Goal: Information Seeking & Learning: Learn about a topic

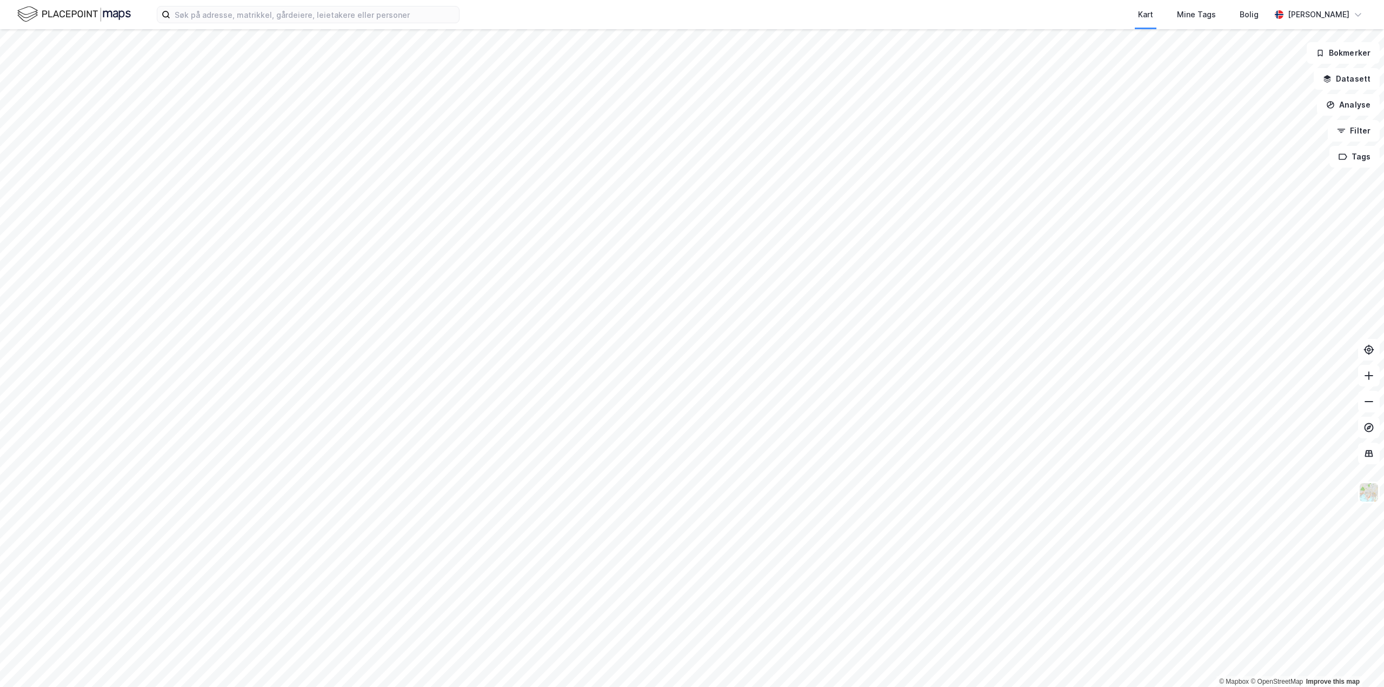
click at [665, 0] on div "Kart Mine Tags Bolig [PERSON_NAME] © Mapbox © OpenStreetMap Improve this map Bo…" at bounding box center [692, 343] width 1384 height 687
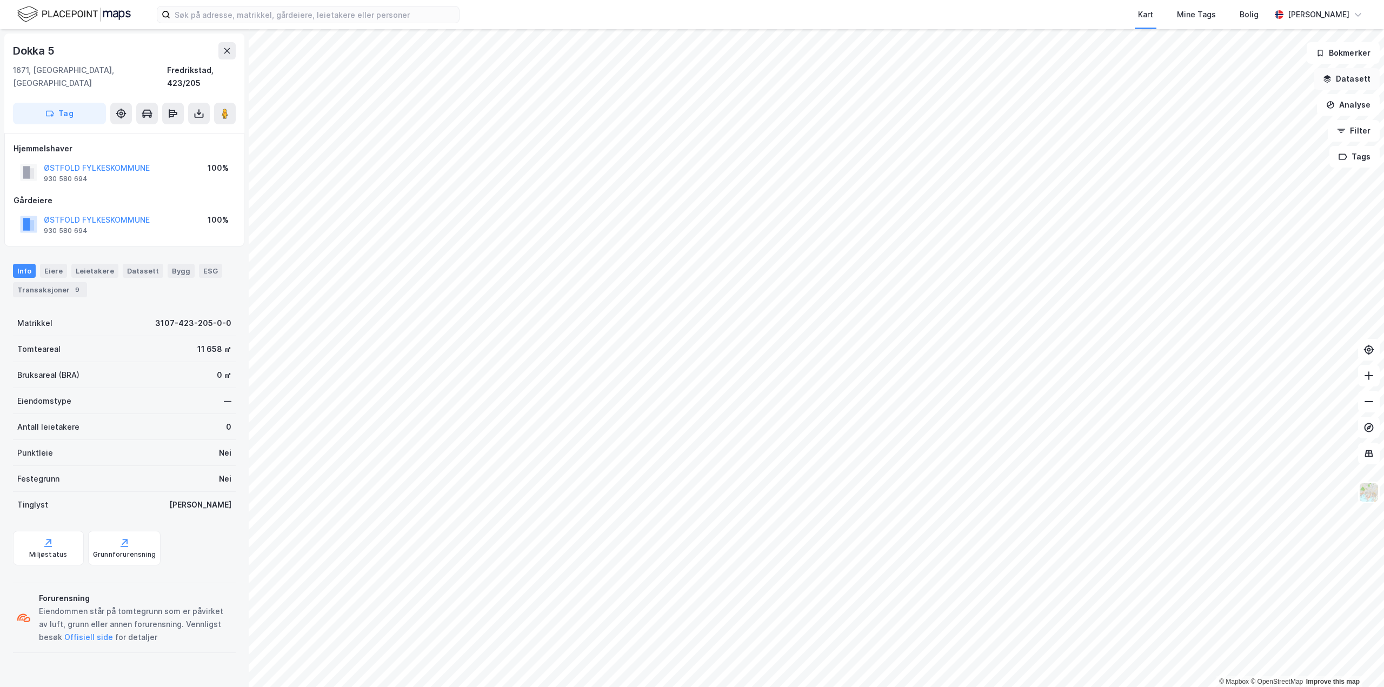
click at [1345, 82] on button "Datasett" at bounding box center [1347, 79] width 66 height 22
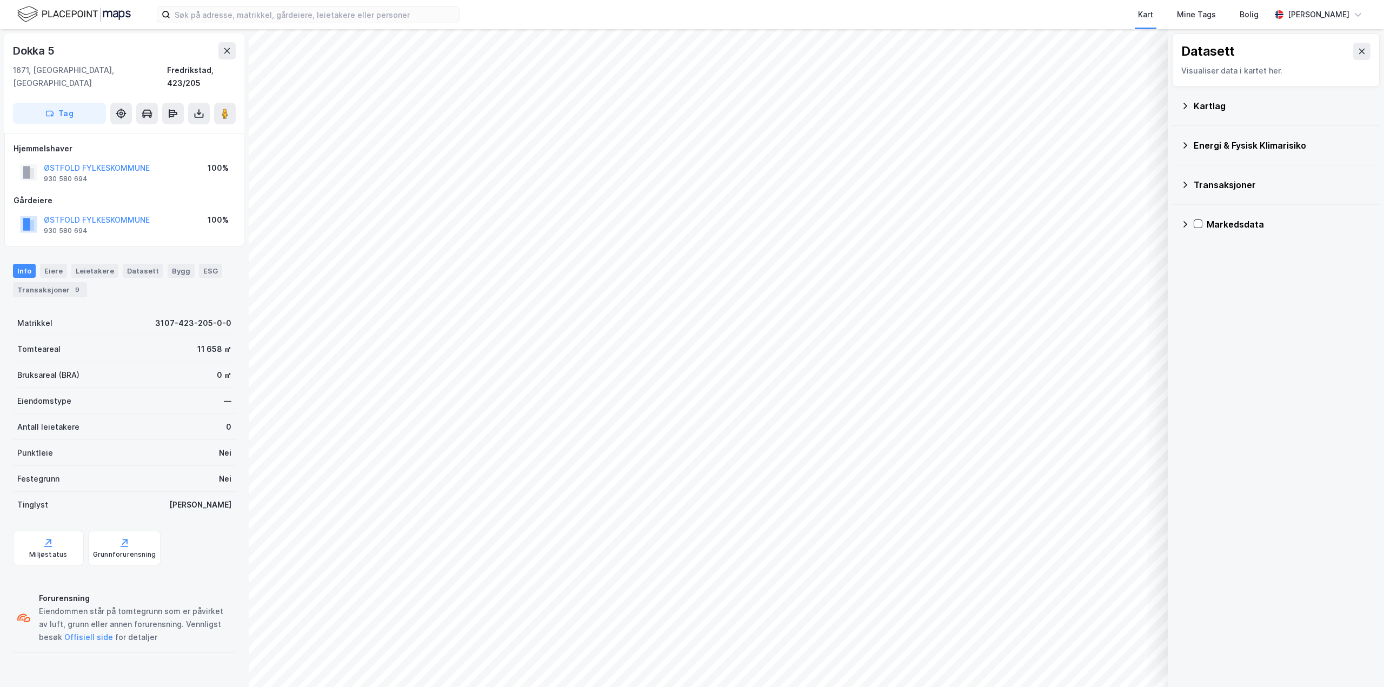
click at [1226, 139] on div "Energi & Fysisk Klimarisiko" at bounding box center [1282, 145] width 177 height 13
click at [1231, 299] on div "Flomsoner" at bounding box center [1296, 296] width 150 height 13
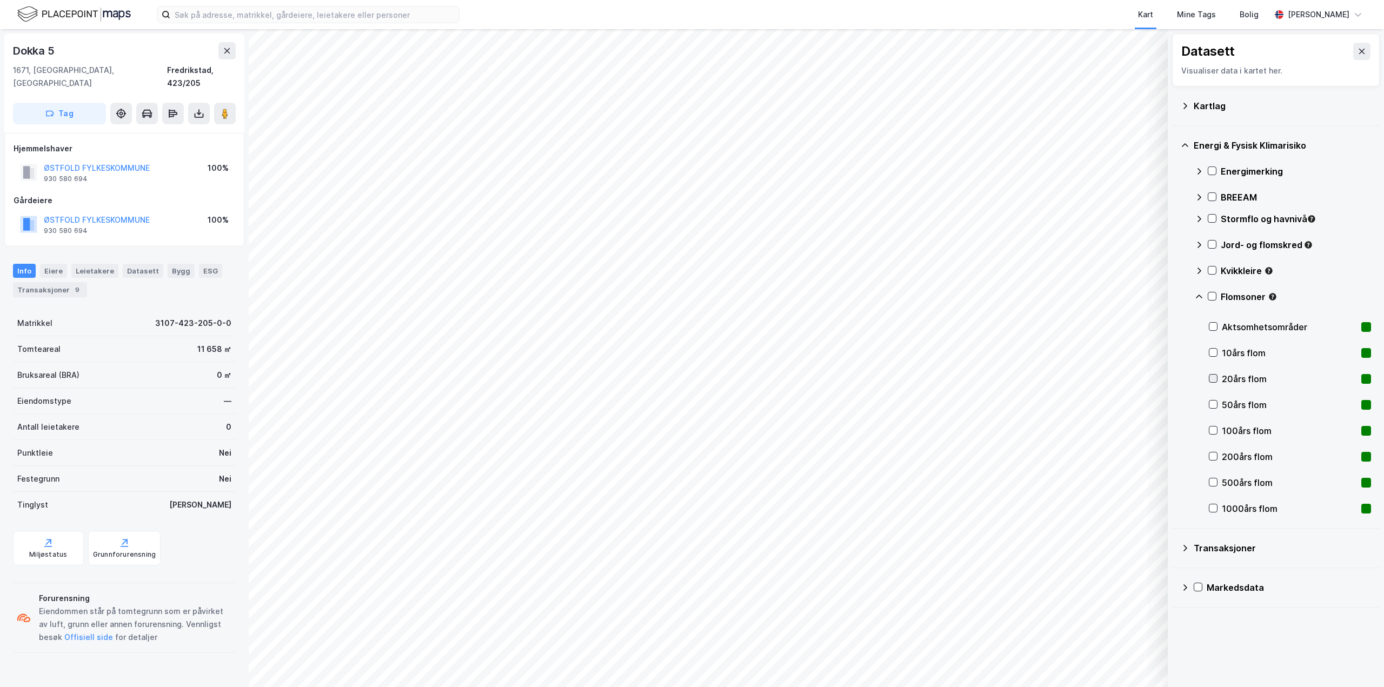
click at [1214, 378] on icon at bounding box center [1213, 379] width 8 height 8
click at [1213, 378] on icon at bounding box center [1213, 379] width 8 height 8
click at [1212, 404] on icon at bounding box center [1213, 405] width 8 height 8
click at [1214, 402] on icon at bounding box center [1213, 405] width 8 height 8
click at [1213, 270] on icon at bounding box center [1212, 271] width 8 height 8
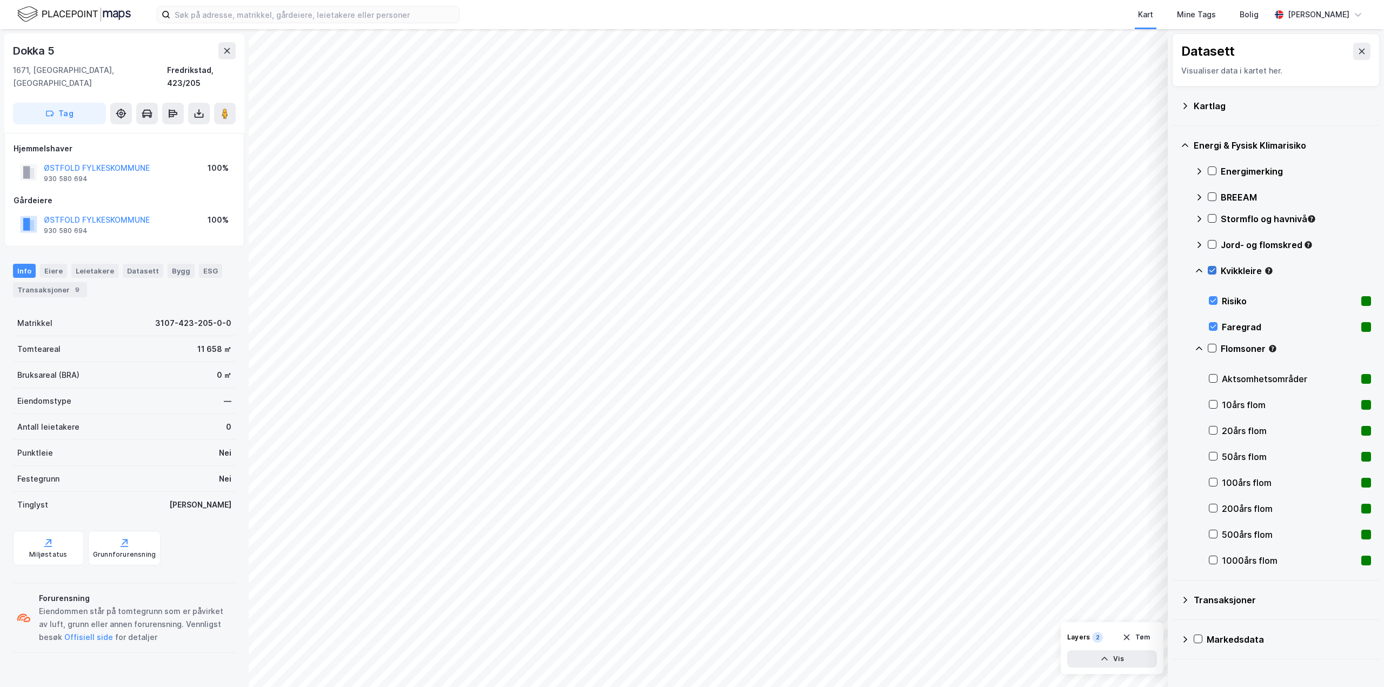
click at [1213, 270] on icon at bounding box center [1212, 271] width 8 height 8
click at [1213, 242] on icon at bounding box center [1212, 245] width 8 height 8
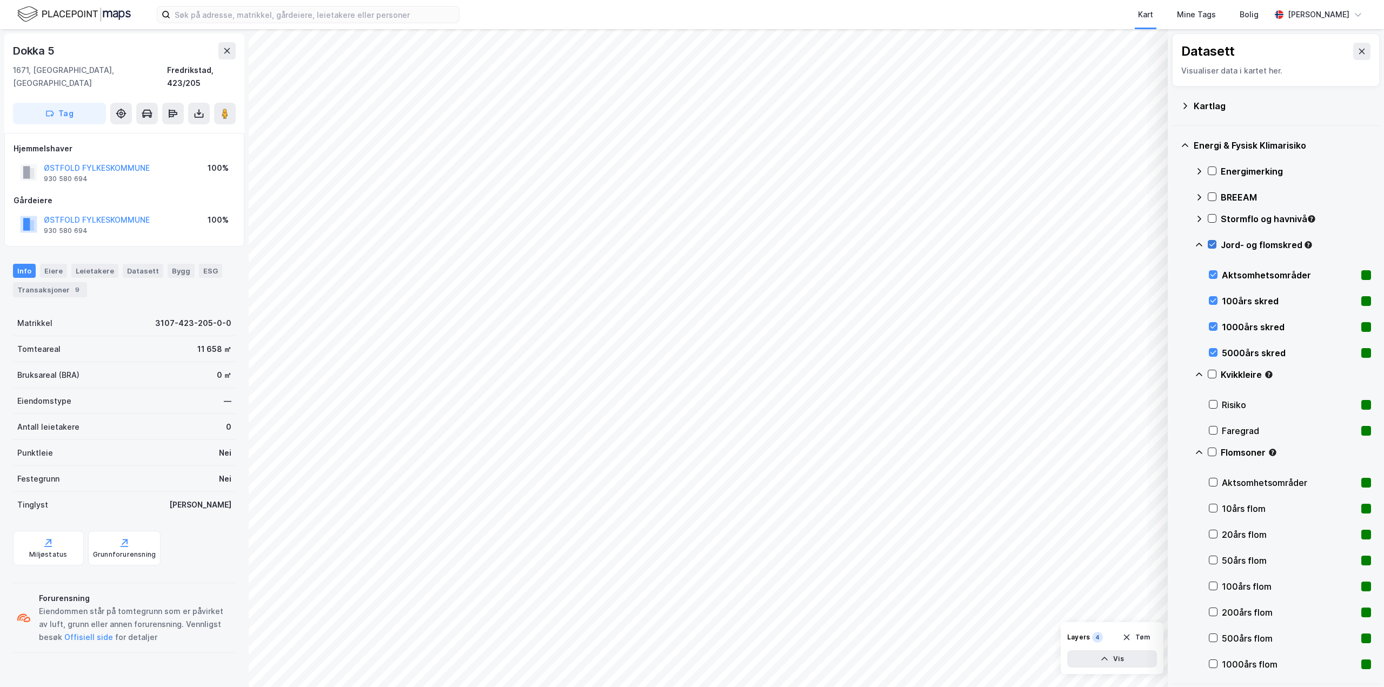
click at [1213, 242] on icon at bounding box center [1212, 245] width 8 height 8
click at [1212, 223] on div at bounding box center [1212, 218] width 9 height 9
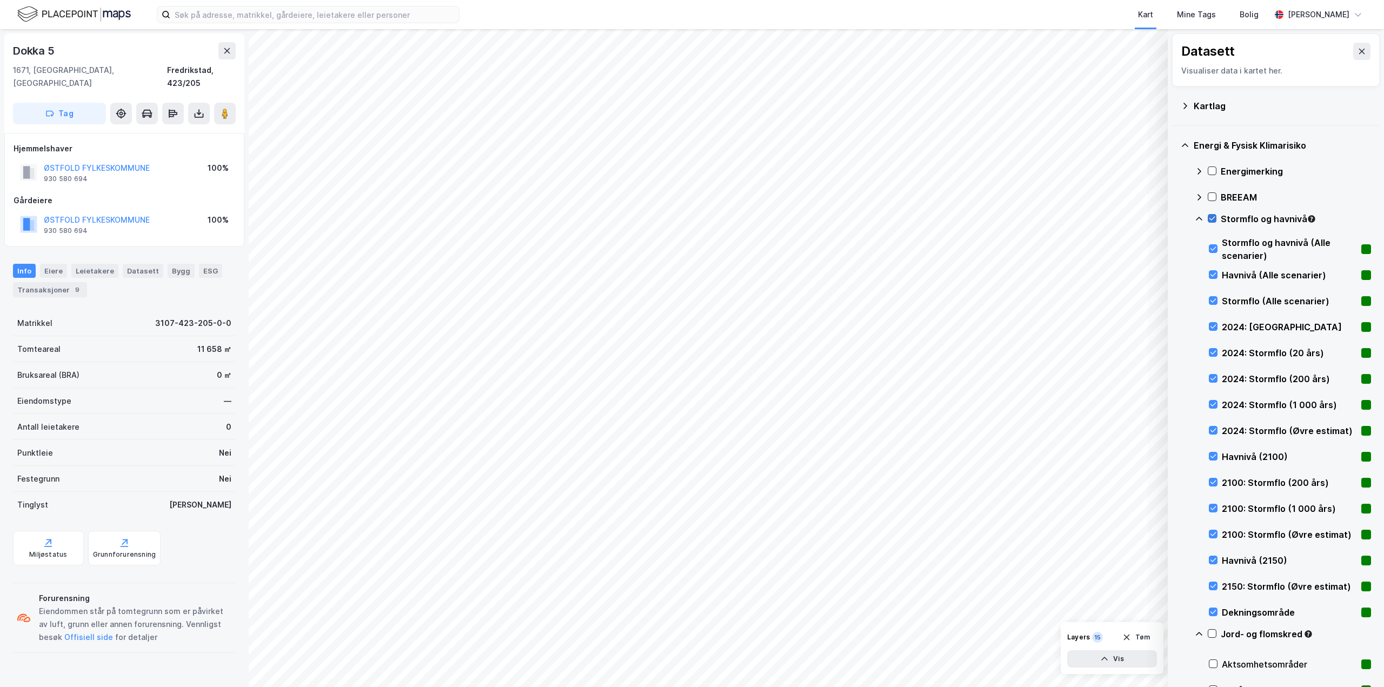
click at [1212, 222] on icon at bounding box center [1212, 219] width 8 height 8
click at [1203, 222] on div "Stormflo og havnivå" at bounding box center [1283, 223] width 176 height 26
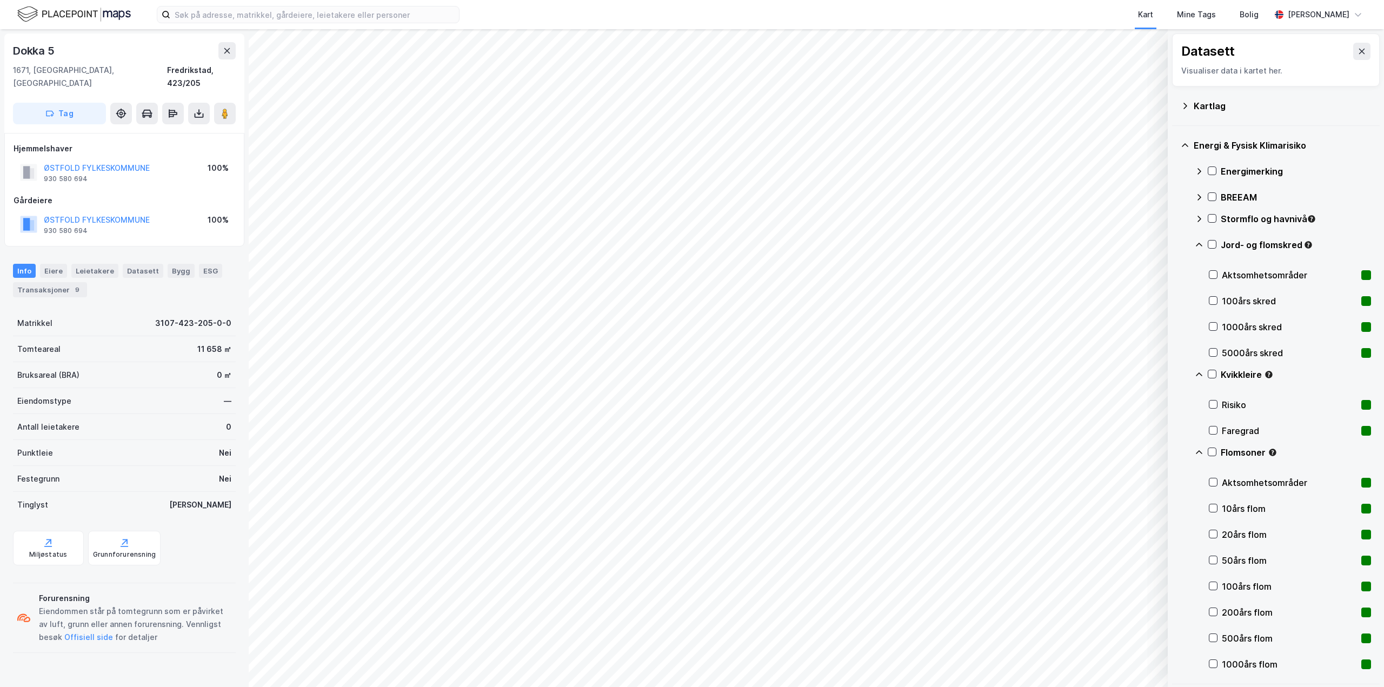
click at [1201, 247] on icon at bounding box center [1199, 245] width 9 height 9
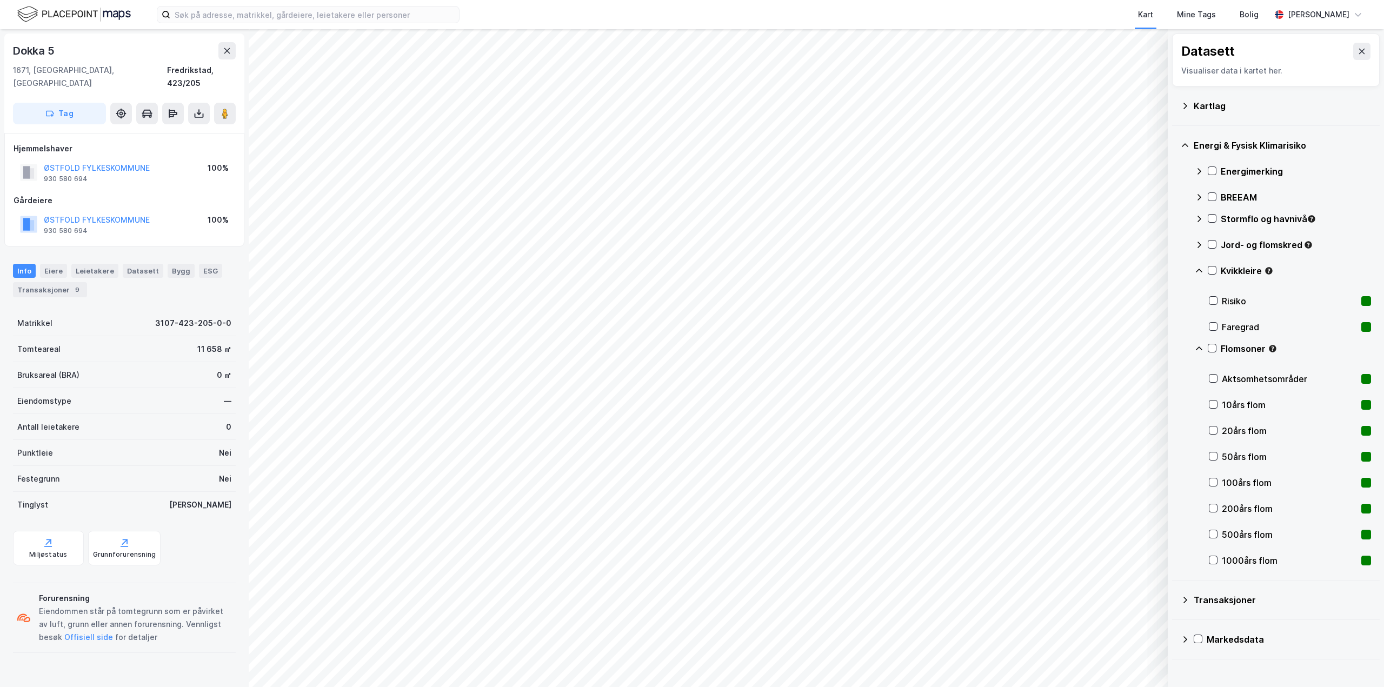
click at [1202, 267] on icon at bounding box center [1199, 271] width 9 height 9
click at [1202, 298] on icon at bounding box center [1199, 296] width 9 height 9
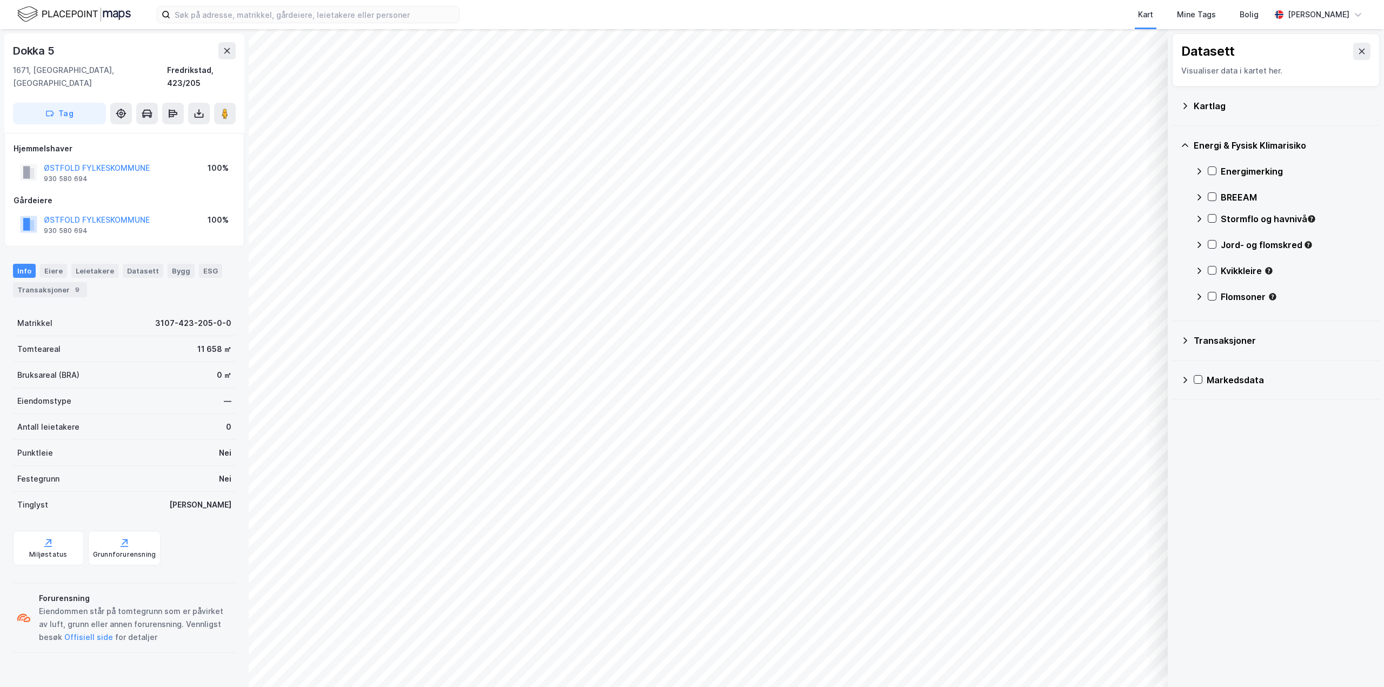
click at [1192, 145] on div "Energi & Fysisk Klimarisiko" at bounding box center [1276, 145] width 190 height 26
click at [1189, 106] on icon at bounding box center [1185, 106] width 9 height 9
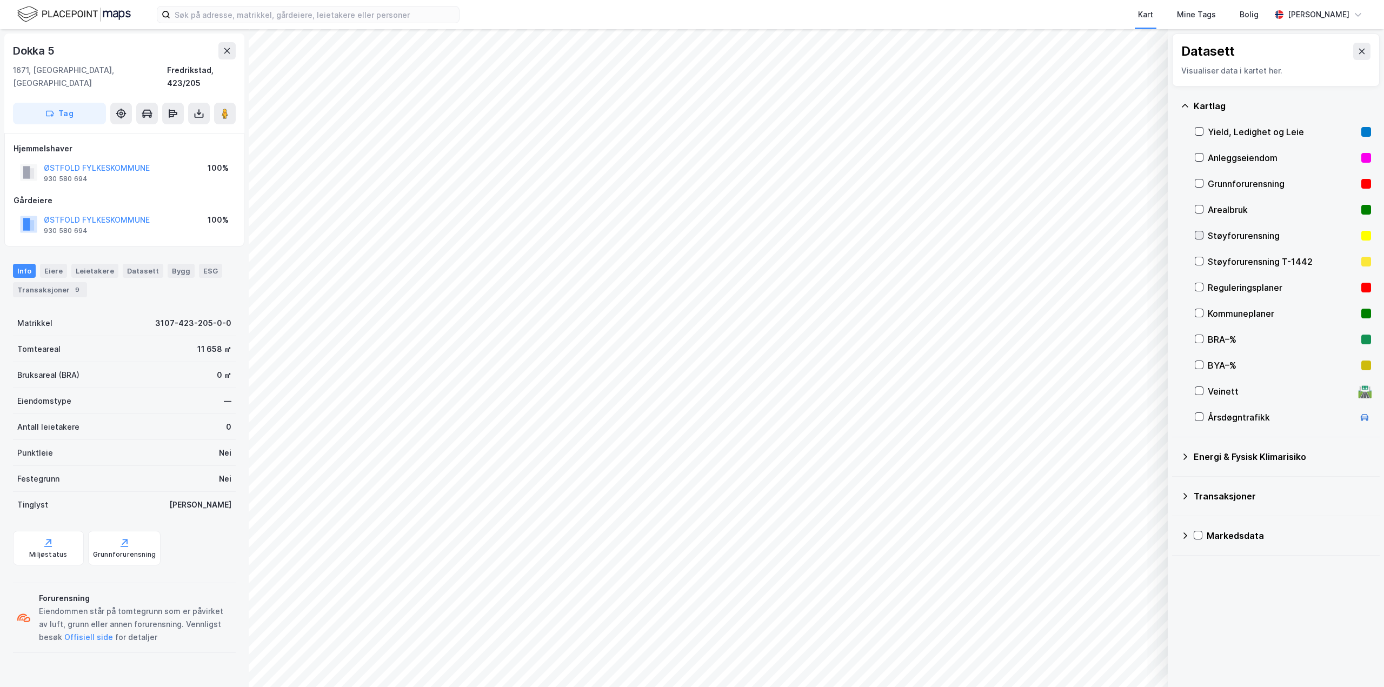
click at [1201, 232] on icon at bounding box center [1199, 235] width 8 height 8
click at [1201, 257] on div at bounding box center [1199, 261] width 9 height 9
click at [1217, 255] on div "Støyforurensning T-1442" at bounding box center [1283, 262] width 176 height 26
click at [1221, 236] on div "Støyforurensning" at bounding box center [1282, 235] width 149 height 13
click at [1223, 201] on div "Arealbruk" at bounding box center [1283, 210] width 176 height 26
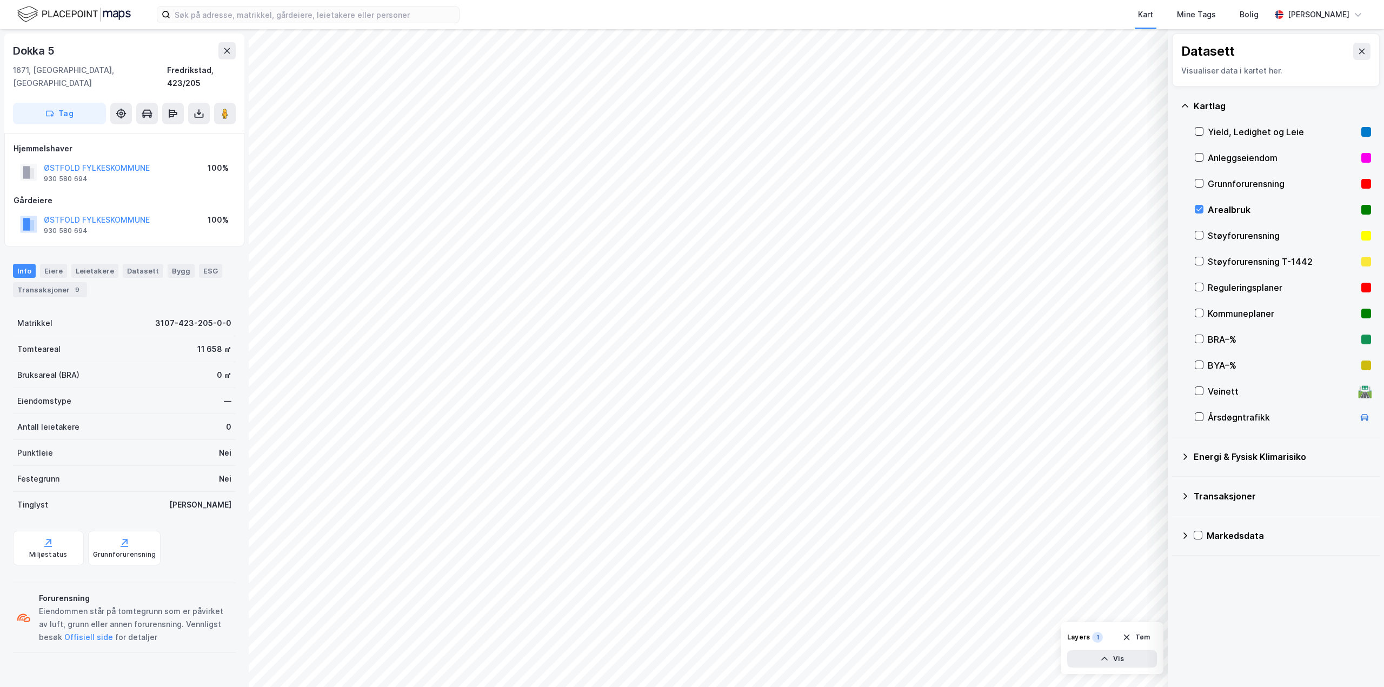
click at [1223, 201] on div "Arealbruk" at bounding box center [1283, 210] width 176 height 26
click at [1243, 288] on div "Reguleringsplaner" at bounding box center [1282, 287] width 149 height 13
click at [1221, 275] on div "Reguleringsplaner" at bounding box center [1283, 288] width 176 height 26
click at [1200, 134] on icon at bounding box center [1199, 132] width 8 height 8
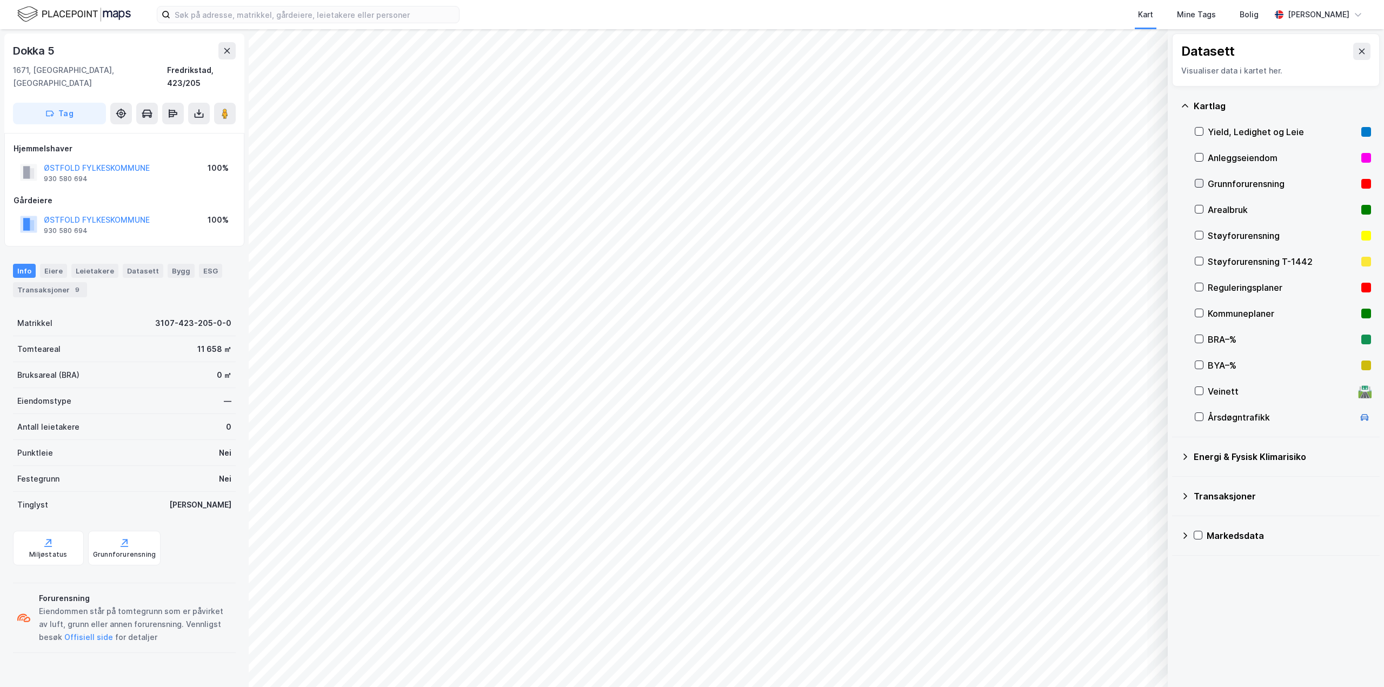
click at [1202, 183] on icon at bounding box center [1199, 183] width 8 height 8
click at [1133, 663] on button "Vis" at bounding box center [1112, 658] width 90 height 17
click at [1133, 663] on button "Lukk" at bounding box center [1082, 658] width 149 height 17
click at [0, 0] on button "Offisiell side" at bounding box center [0, 0] width 0 height 0
click at [1201, 177] on div "Grunnforurensning" at bounding box center [1283, 184] width 176 height 26
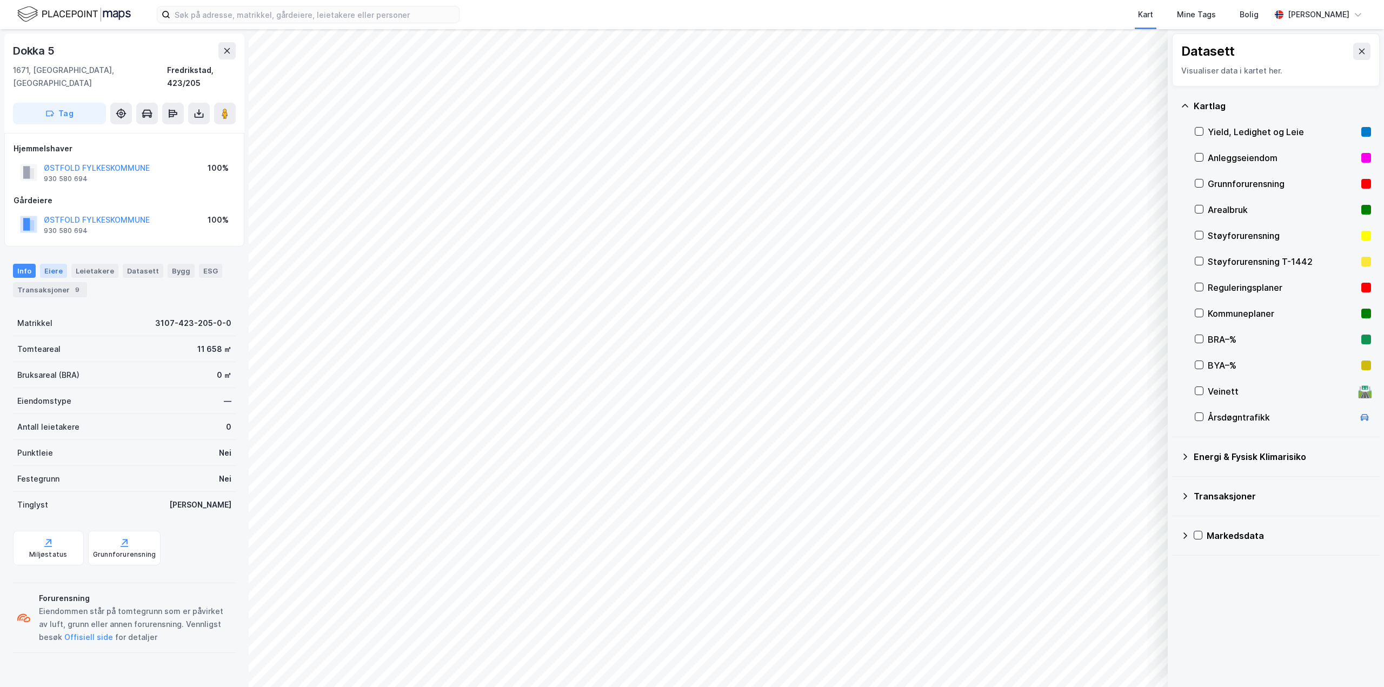
click at [50, 264] on div "Eiere" at bounding box center [53, 271] width 27 height 14
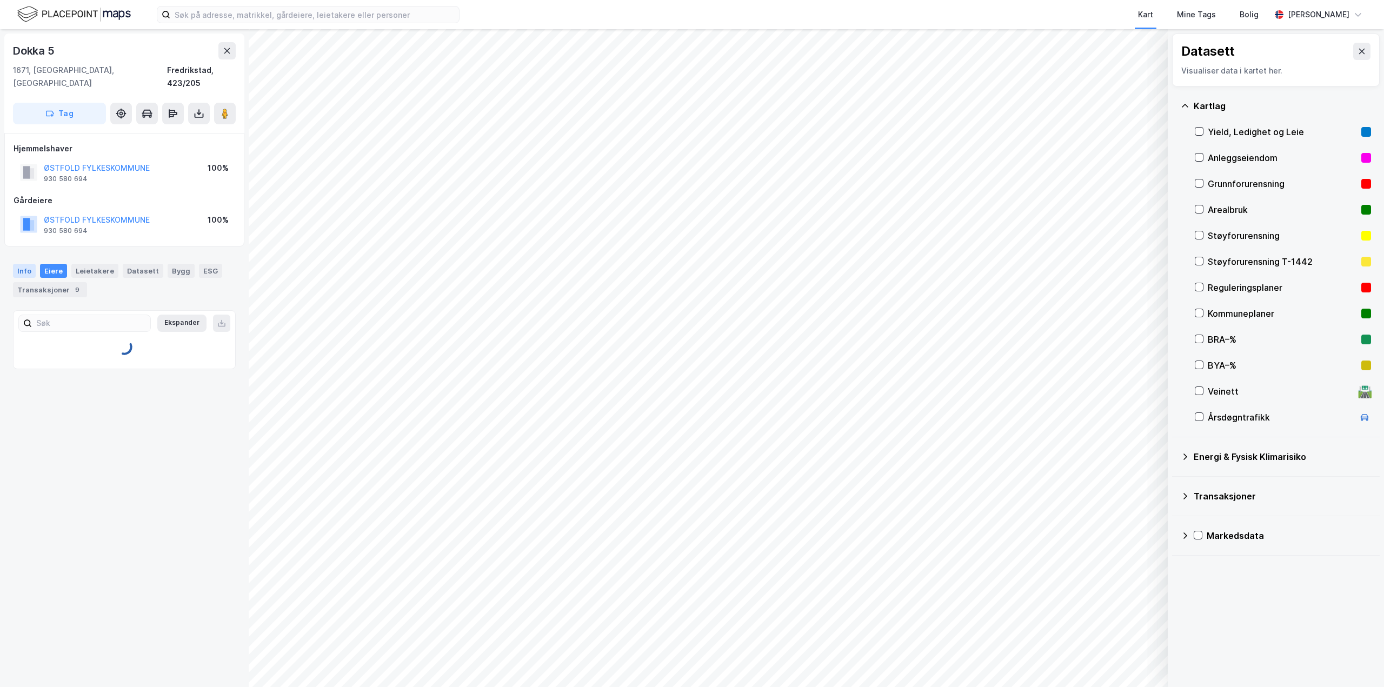
click at [23, 264] on div "Info" at bounding box center [24, 271] width 23 height 14
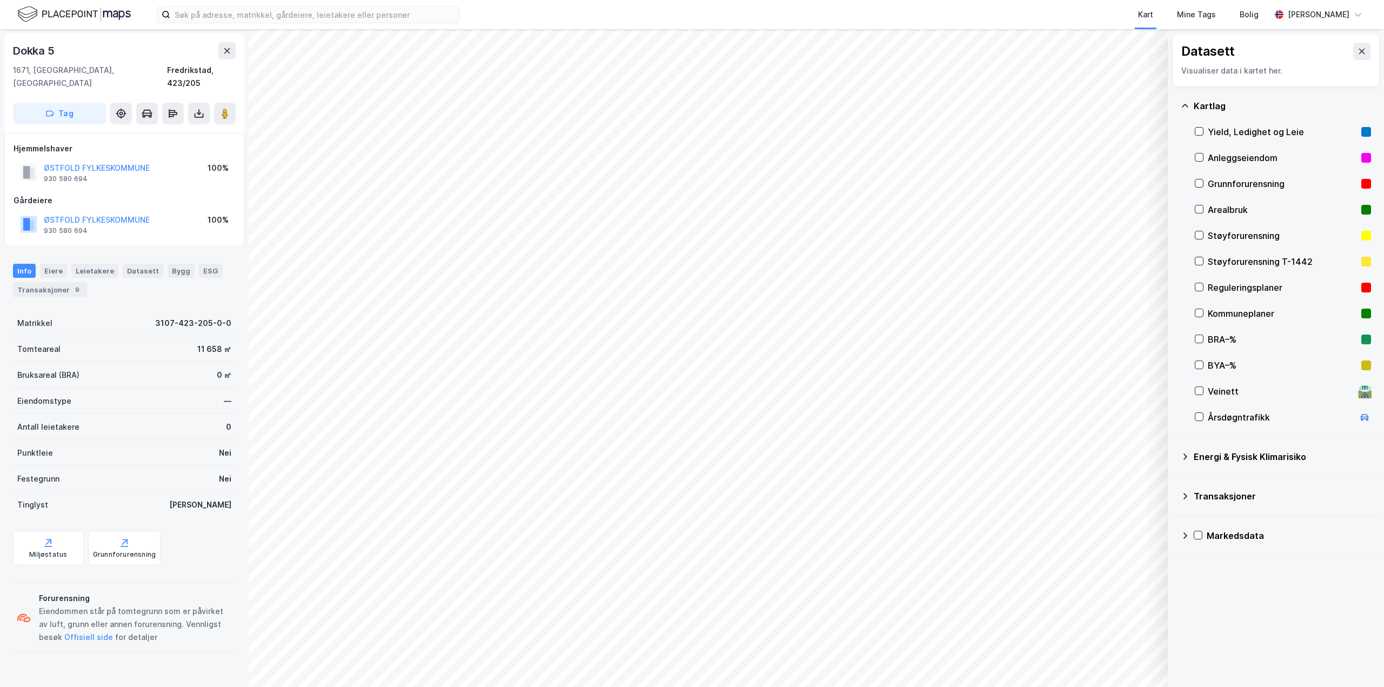
click at [1222, 295] on div "Reguleringsplaner" at bounding box center [1283, 288] width 176 height 26
click at [51, 264] on div "Eiere" at bounding box center [53, 271] width 27 height 14
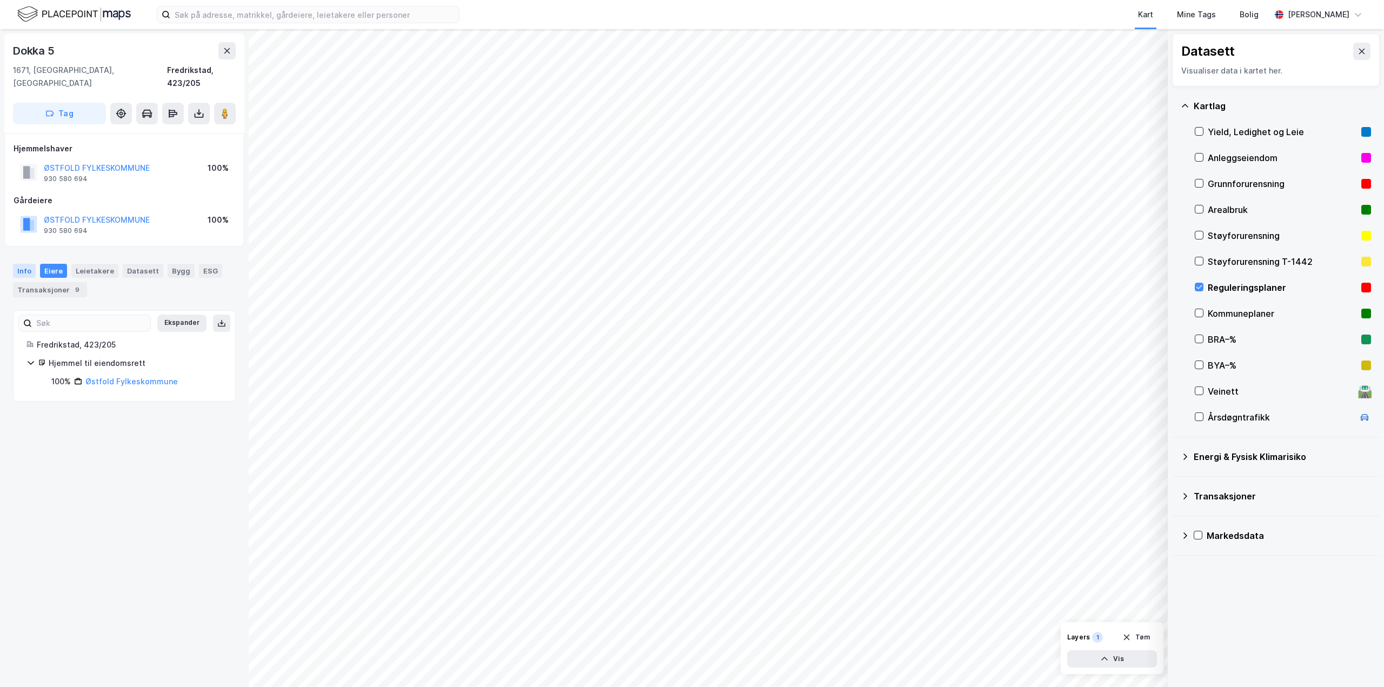
click at [32, 264] on div "Info" at bounding box center [24, 271] width 23 height 14
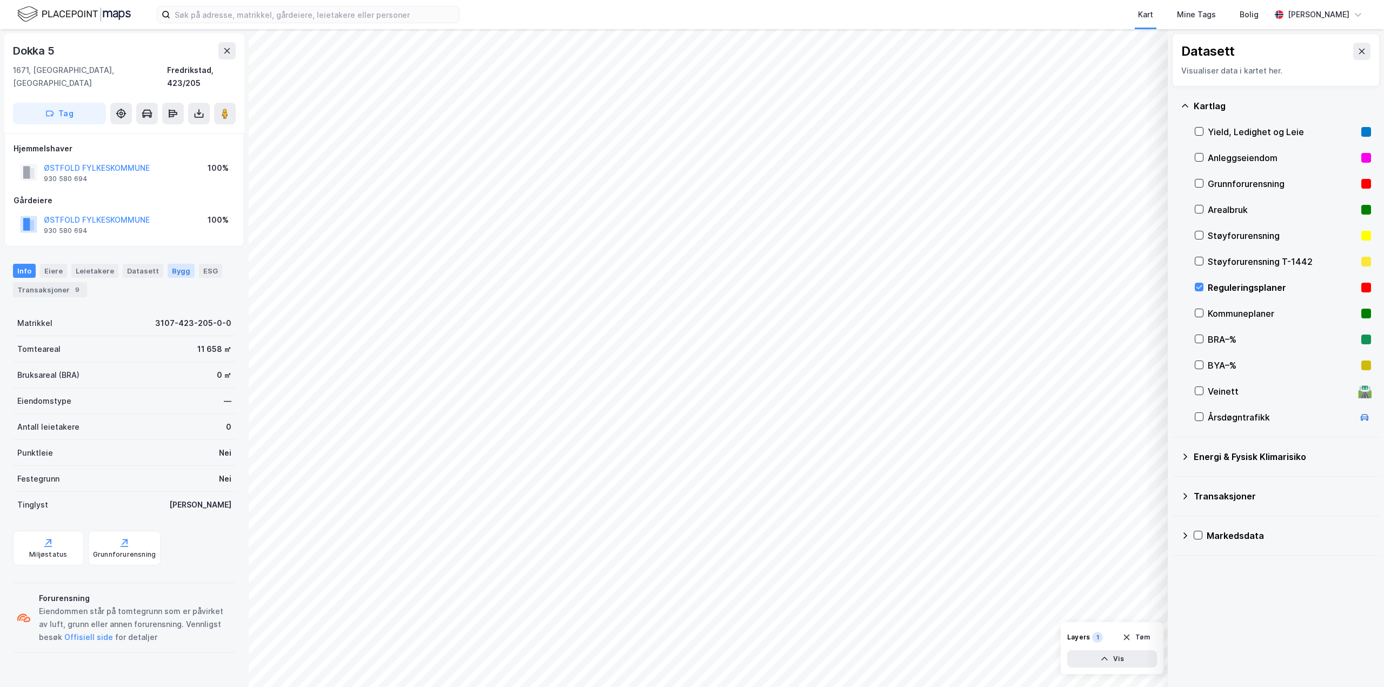
click at [174, 264] on div "Bygg" at bounding box center [181, 271] width 27 height 14
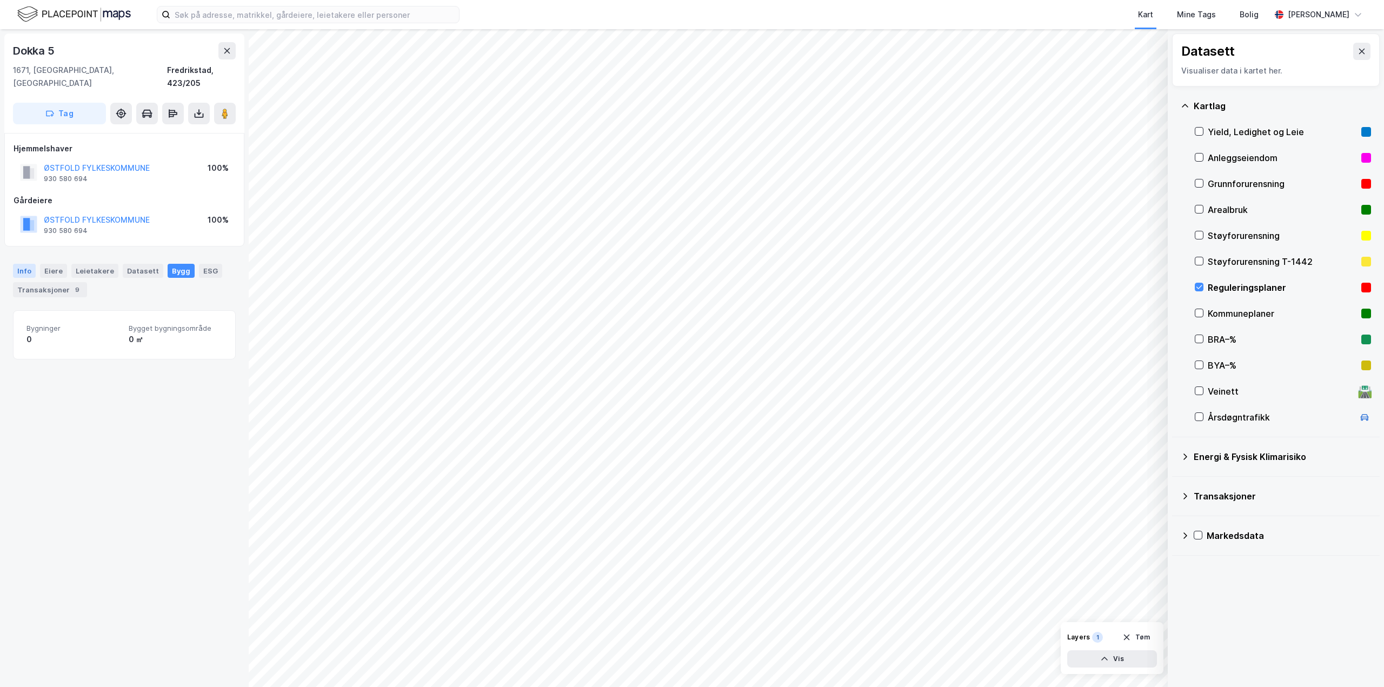
click at [26, 264] on div "Info" at bounding box center [24, 271] width 23 height 14
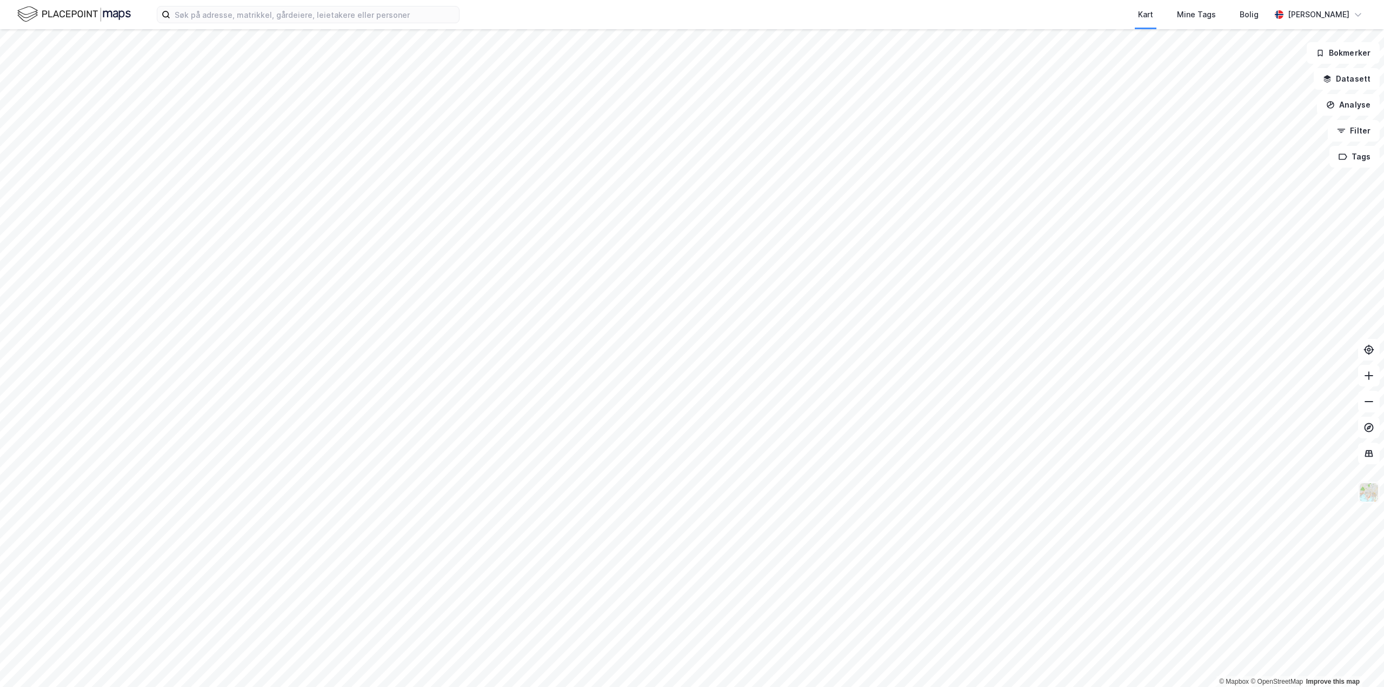
click at [1370, 496] on img at bounding box center [1368, 492] width 21 height 21
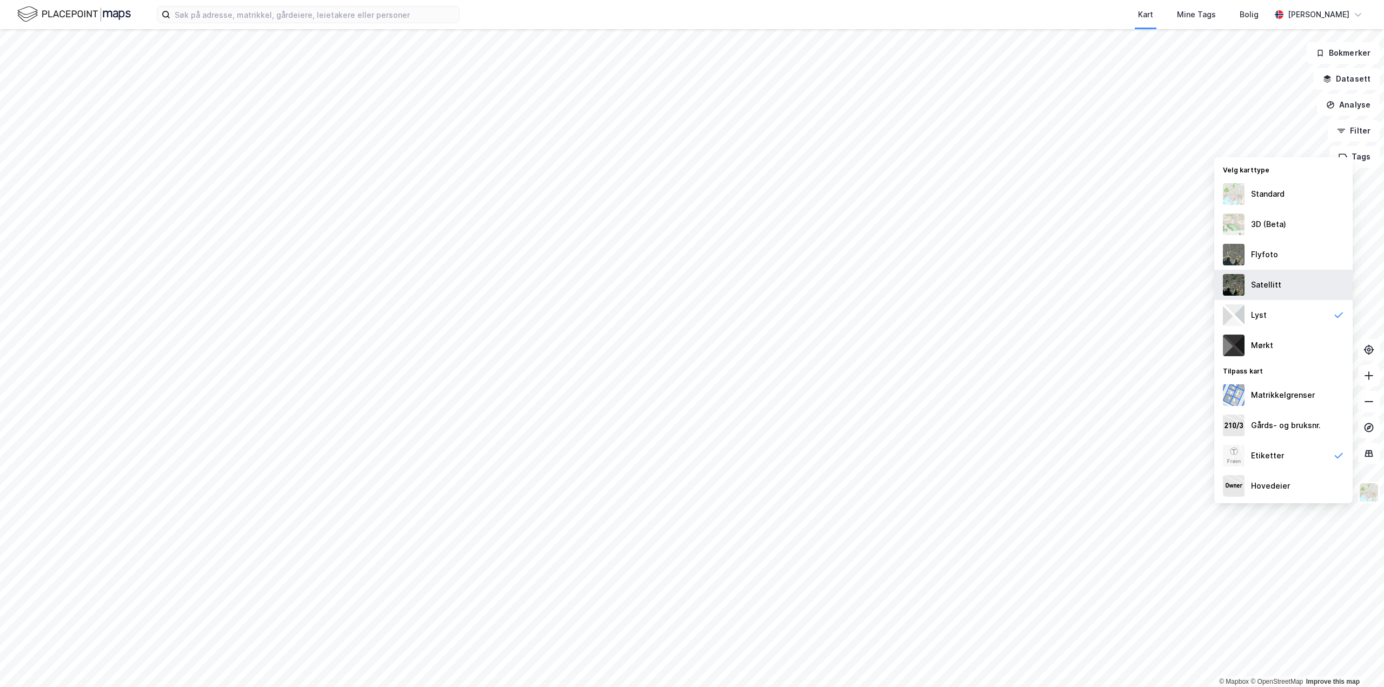
click at [1302, 280] on div "Satellitt" at bounding box center [1283, 285] width 138 height 30
